Goal: Obtain resource: Download file/media

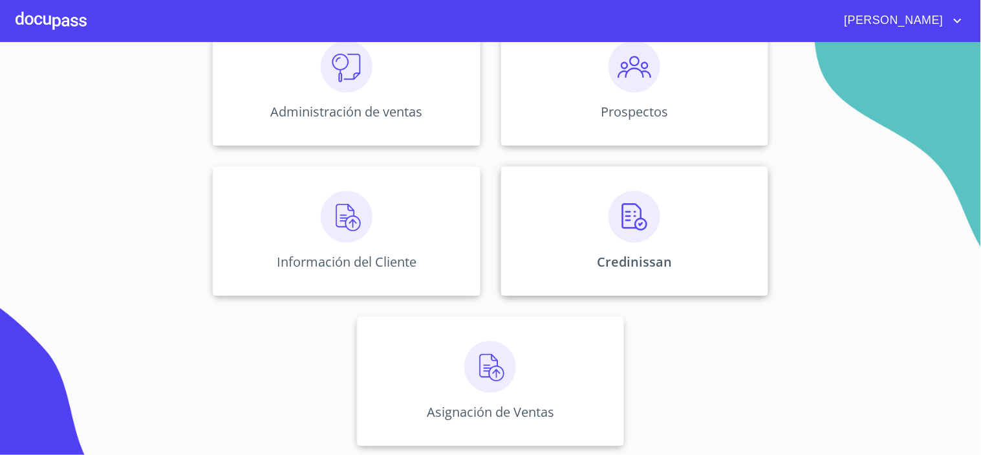
scroll to position [195, 0]
click at [682, 231] on div "Credinissan" at bounding box center [634, 230] width 267 height 129
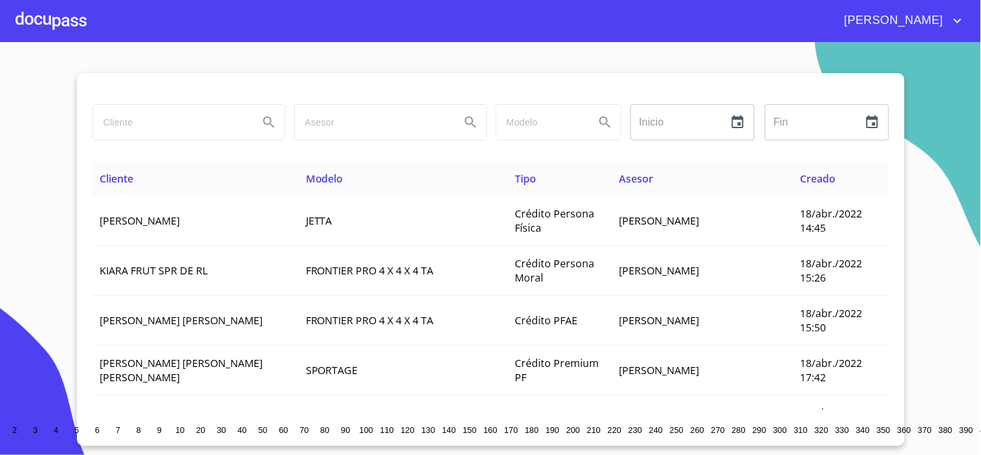
click at [165, 110] on input "search" at bounding box center [170, 122] width 155 height 35
type input "[PERSON_NAME]"
click at [261, 120] on icon "Search" at bounding box center [269, 122] width 16 height 16
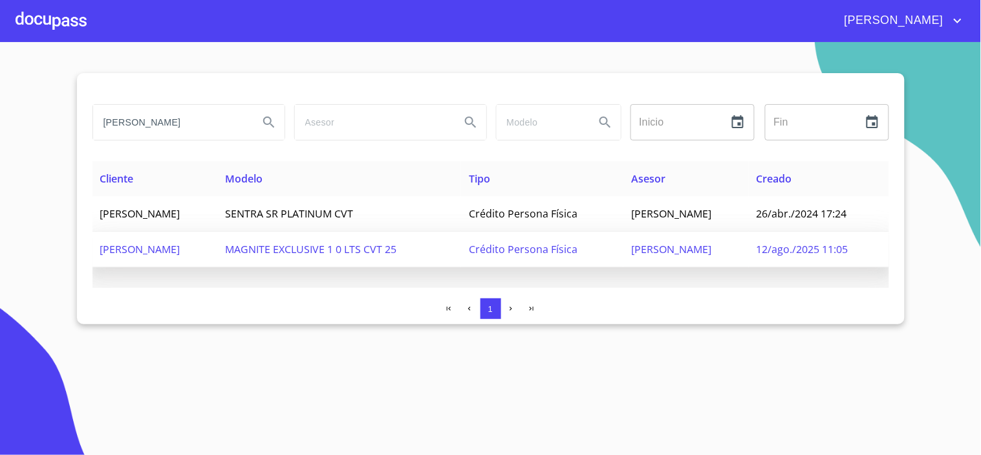
click at [180, 248] on span "[PERSON_NAME]" at bounding box center [140, 249] width 80 height 14
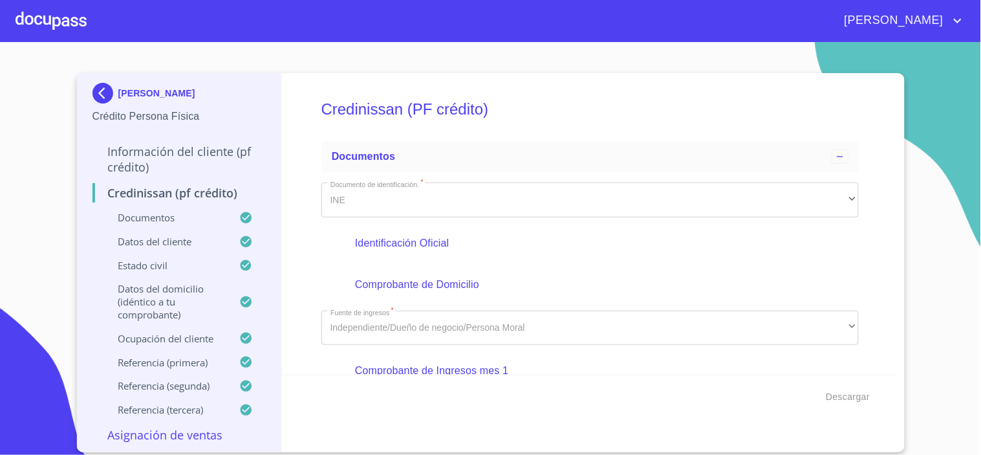
scroll to position [503, 0]
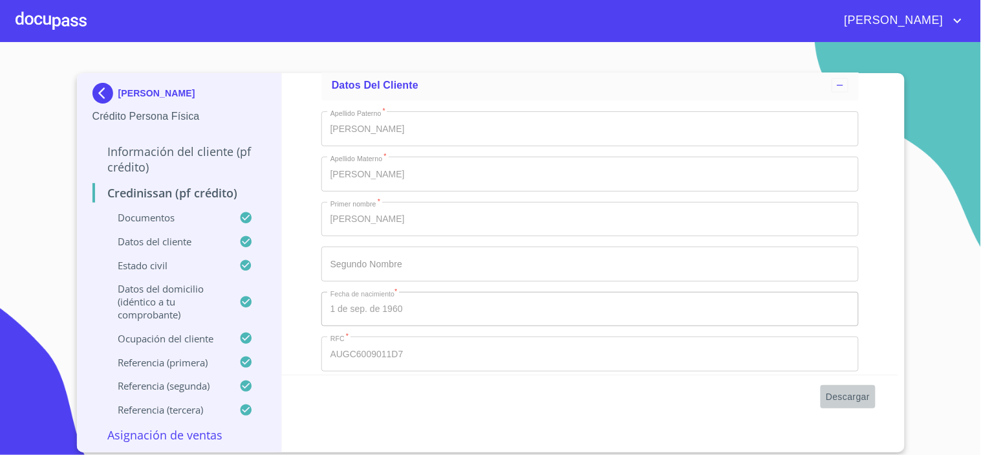
click at [858, 392] on span "Descargar" at bounding box center [848, 397] width 44 height 16
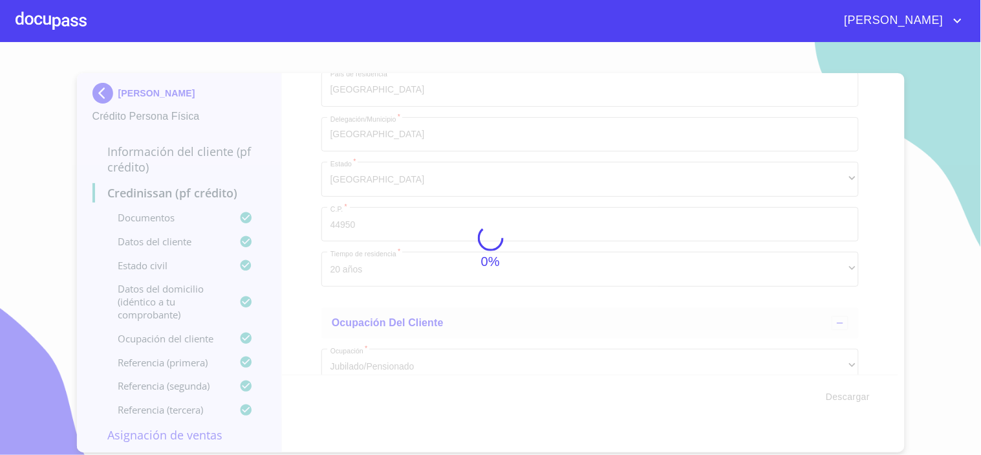
scroll to position [3876, 0]
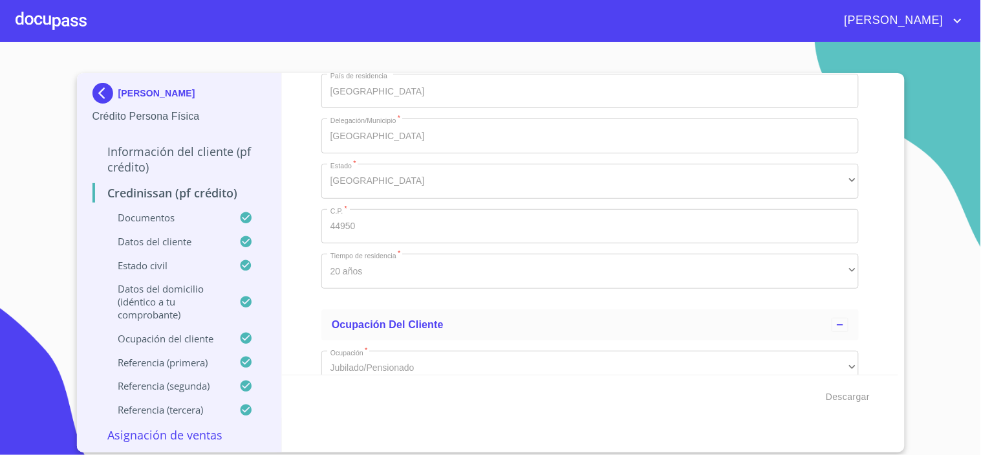
click at [72, 30] on div at bounding box center [51, 20] width 71 height 41
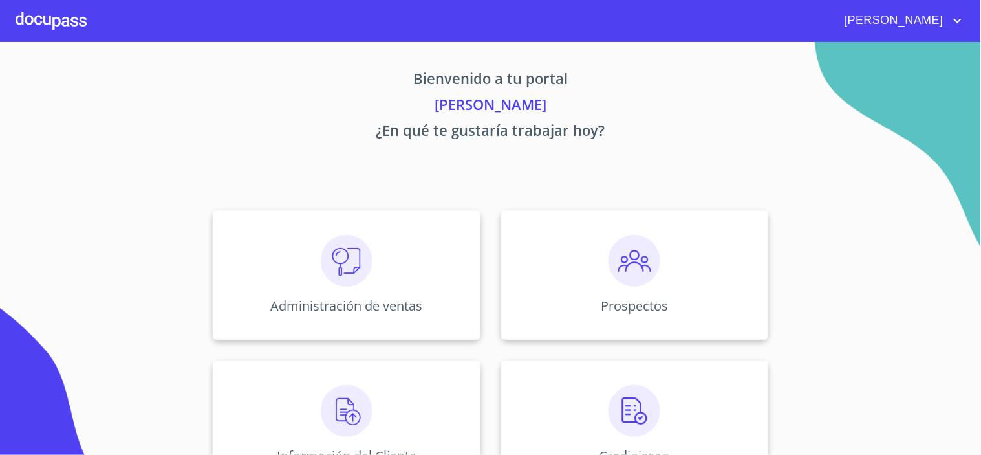
click at [925, 21] on span "[PERSON_NAME]" at bounding box center [892, 20] width 115 height 21
click at [590, 89] on div at bounding box center [490, 227] width 981 height 455
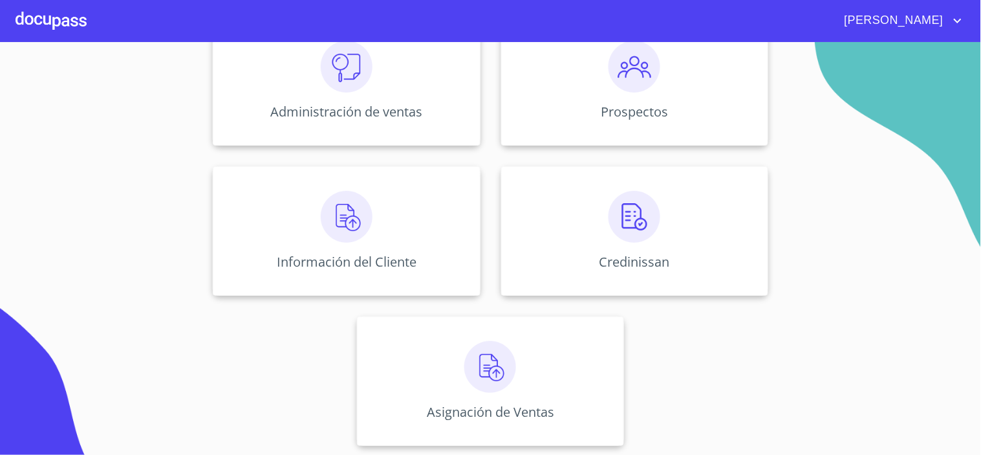
scroll to position [195, 0]
click at [621, 257] on p "Credinissan" at bounding box center [634, 260] width 75 height 17
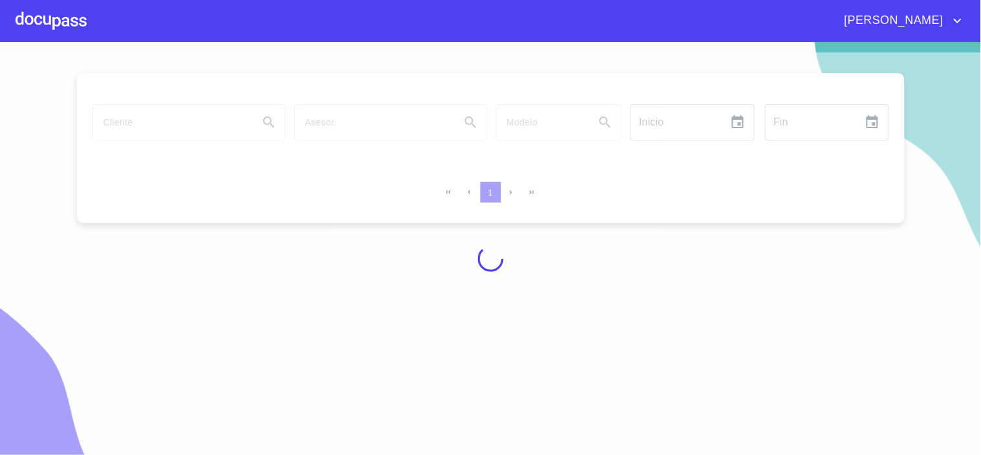
click at [115, 127] on div at bounding box center [490, 258] width 981 height 413
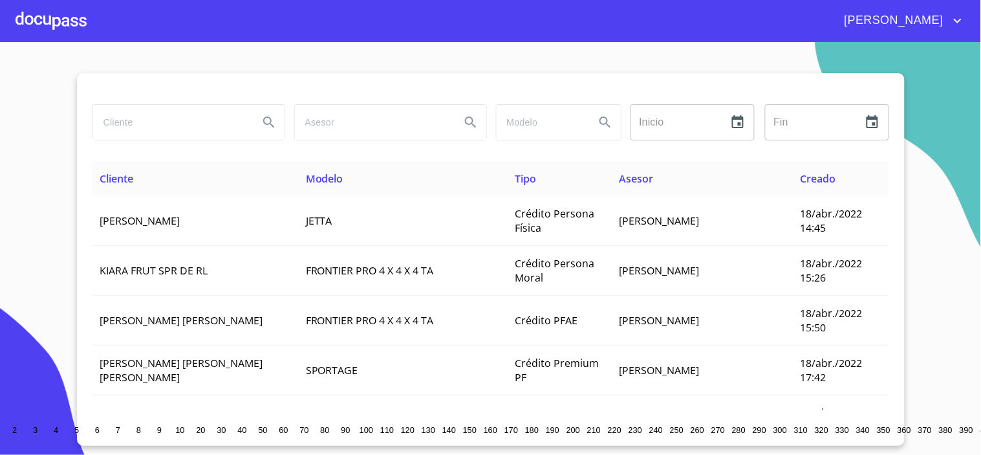
click at [114, 126] on input "search" at bounding box center [170, 122] width 155 height 35
type input "[PERSON_NAME]"
click at [274, 123] on button "Search" at bounding box center [269, 122] width 31 height 31
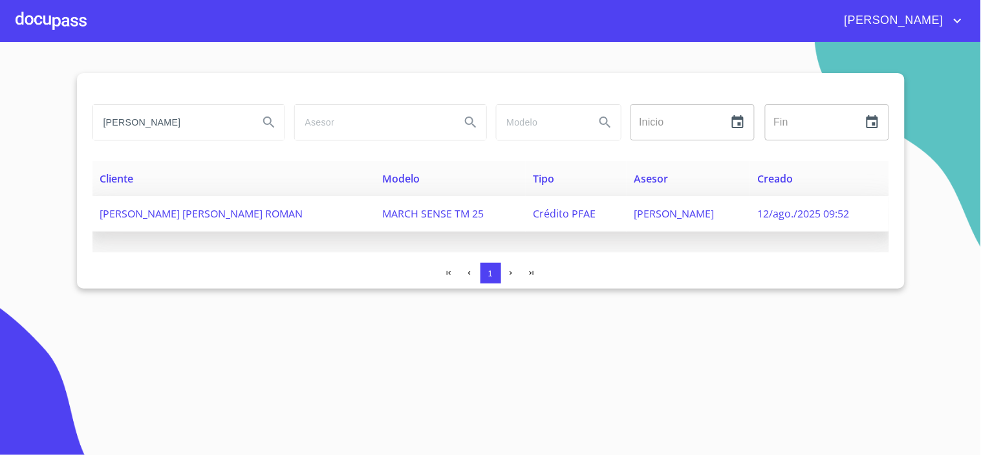
click at [197, 218] on span "[PERSON_NAME] [PERSON_NAME] ROMAN" at bounding box center [201, 213] width 203 height 14
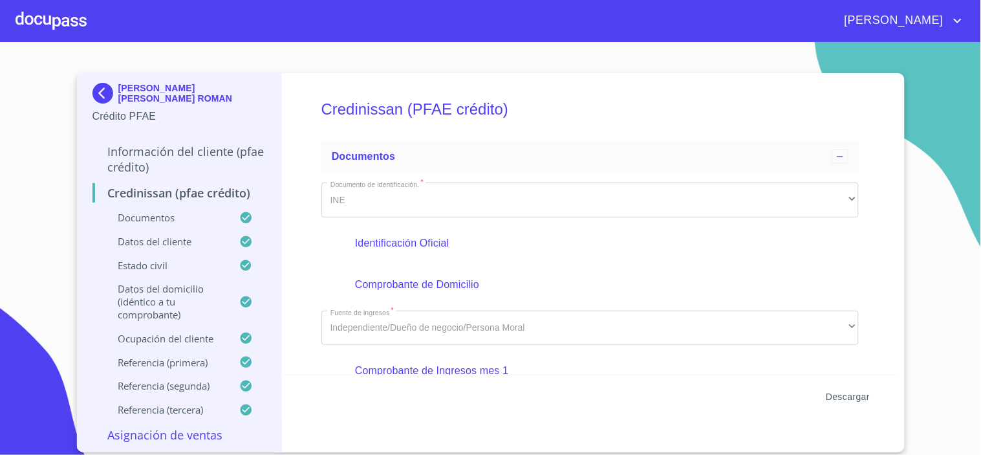
click at [852, 398] on span "Descargar" at bounding box center [848, 397] width 44 height 16
